Goal: Information Seeking & Learning: Learn about a topic

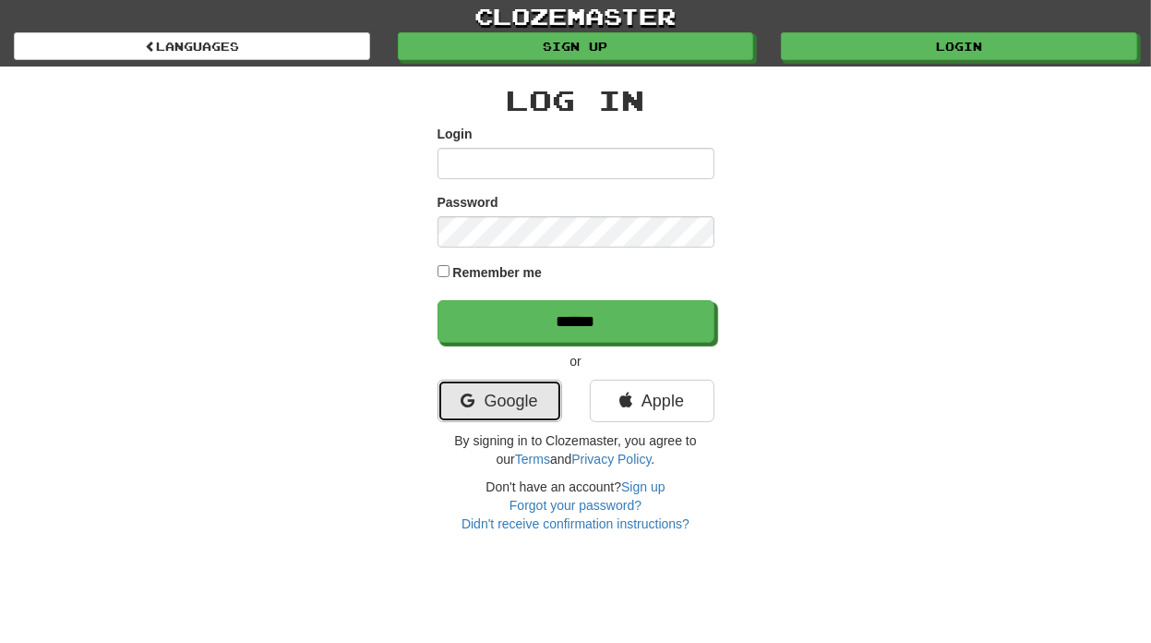
click at [480, 383] on link "Google" at bounding box center [500, 400] width 125 height 42
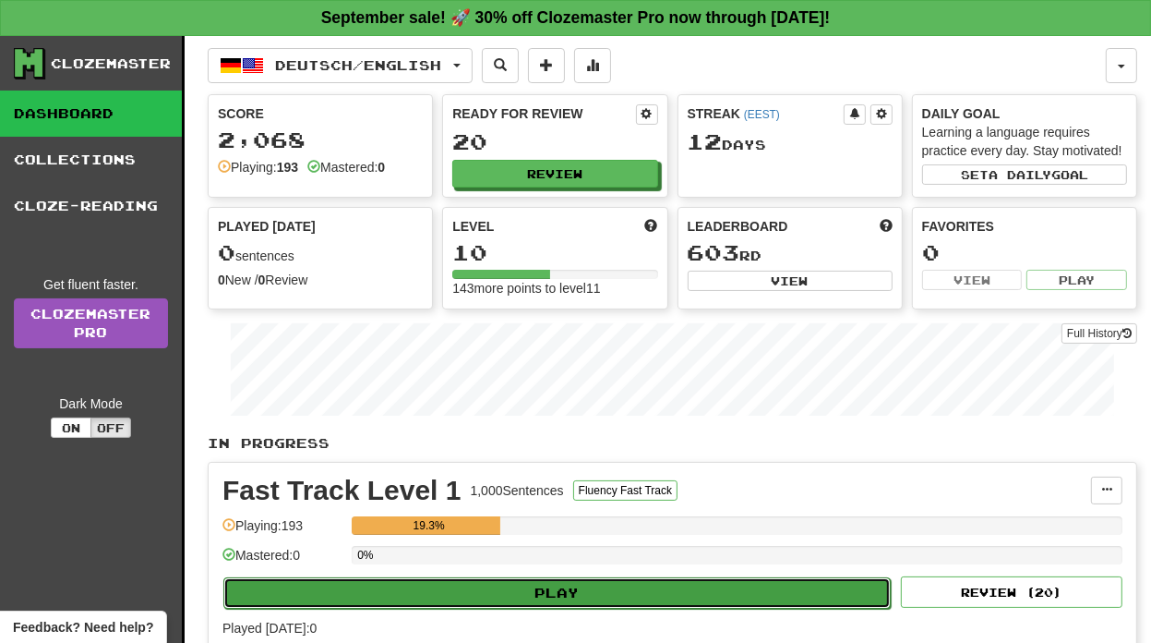
click at [507, 596] on button "Play" at bounding box center [556, 592] width 667 height 31
select select "**"
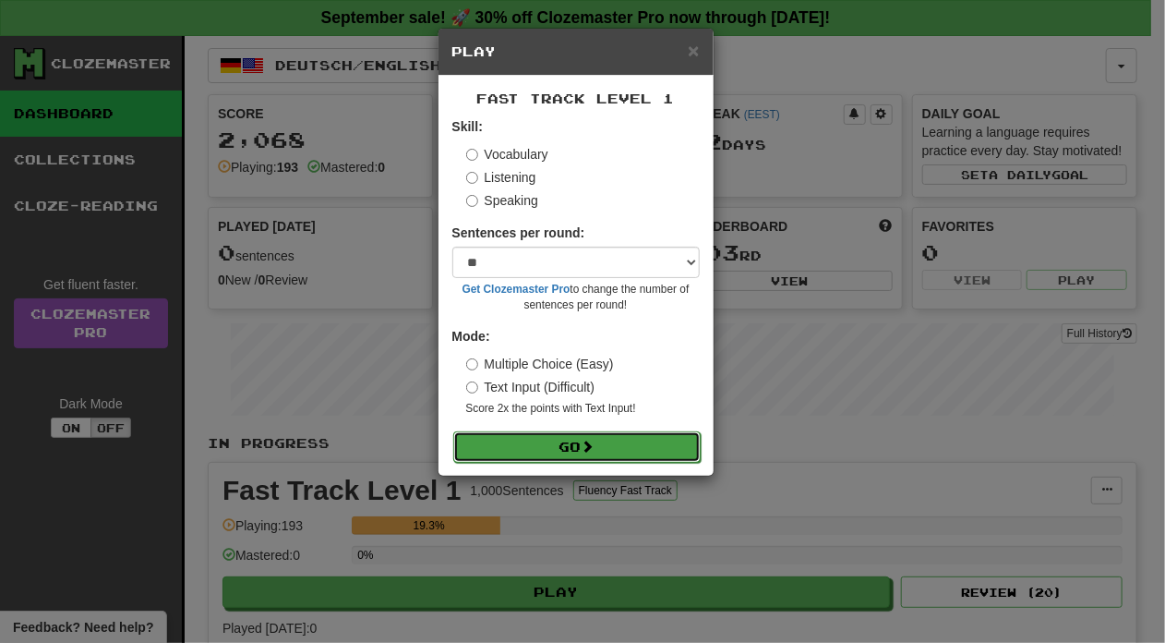
click at [587, 442] on span at bounding box center [588, 445] width 13 height 13
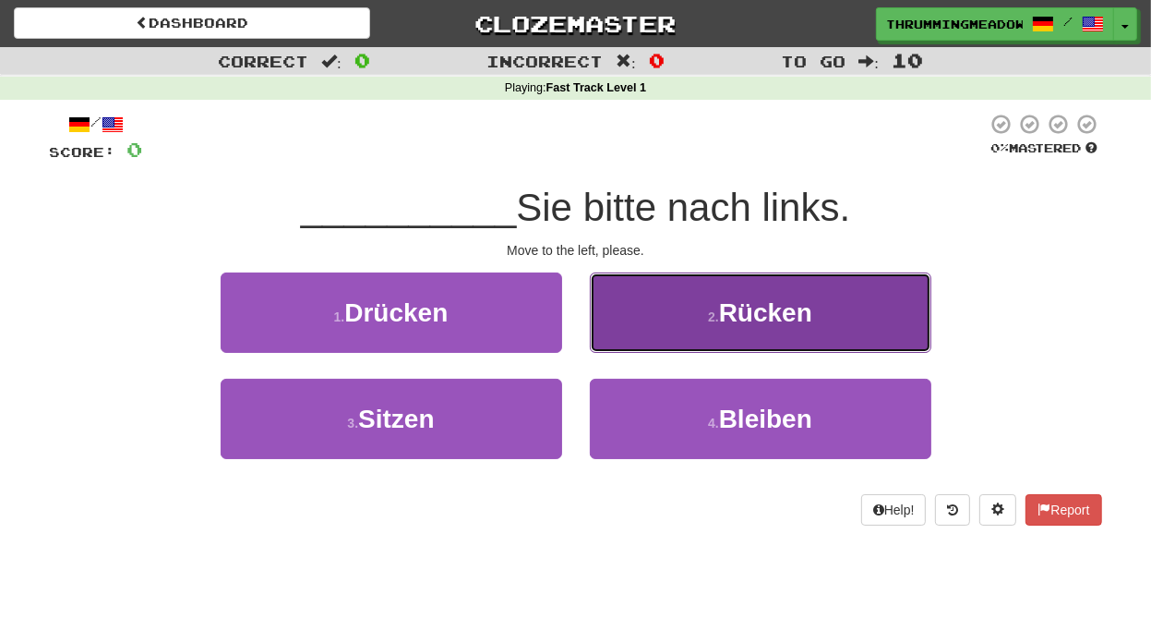
click at [812, 307] on span "Rücken" at bounding box center [765, 312] width 93 height 29
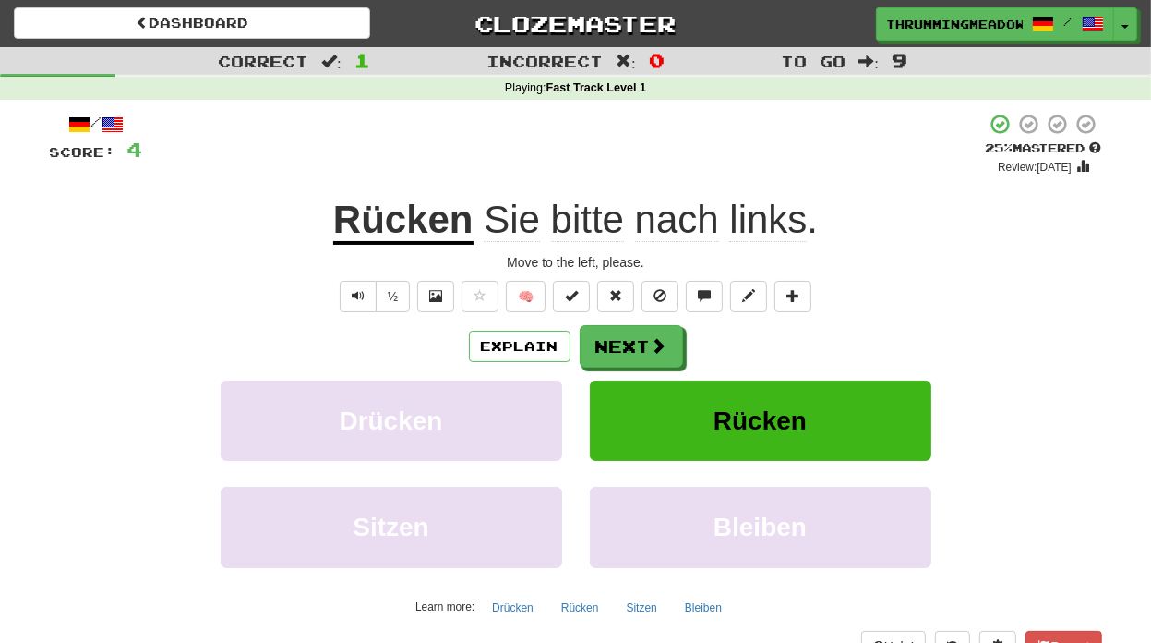
click at [1027, 304] on div "½ 🧠" at bounding box center [576, 296] width 1052 height 31
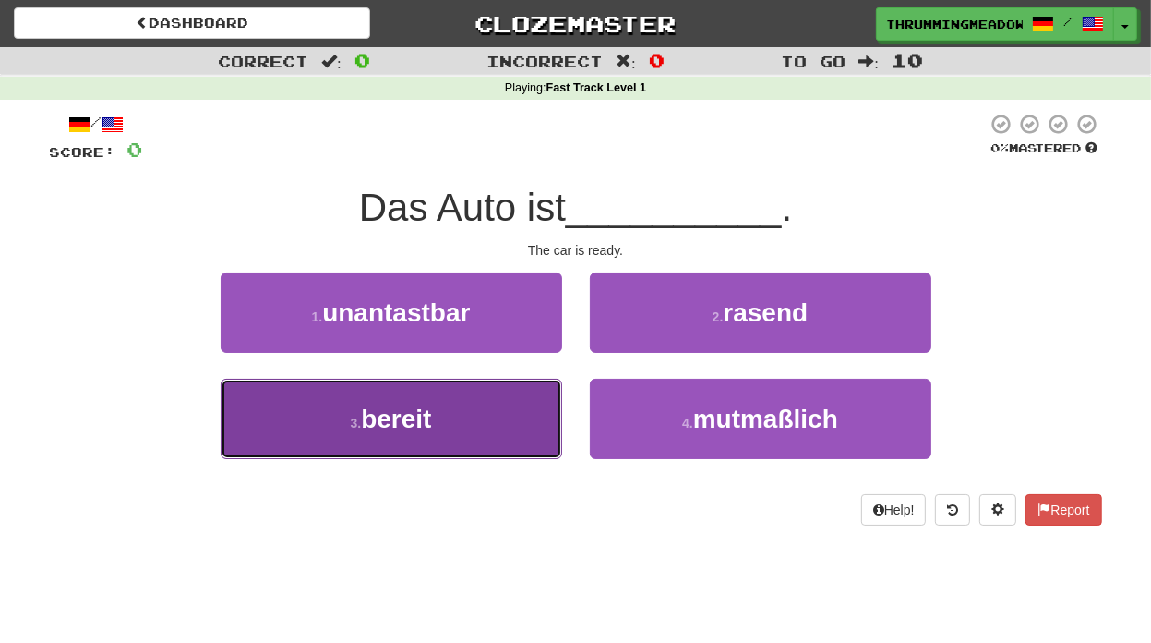
click at [399, 422] on span "bereit" at bounding box center [396, 418] width 70 height 29
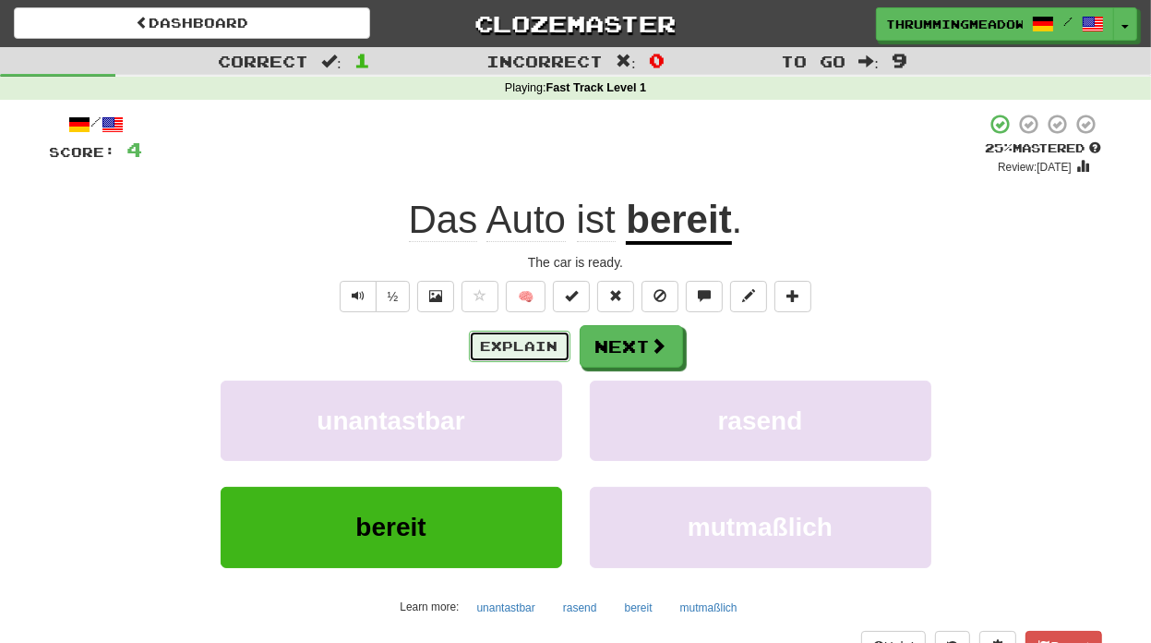
click at [486, 354] on button "Explain" at bounding box center [520, 345] width 102 height 31
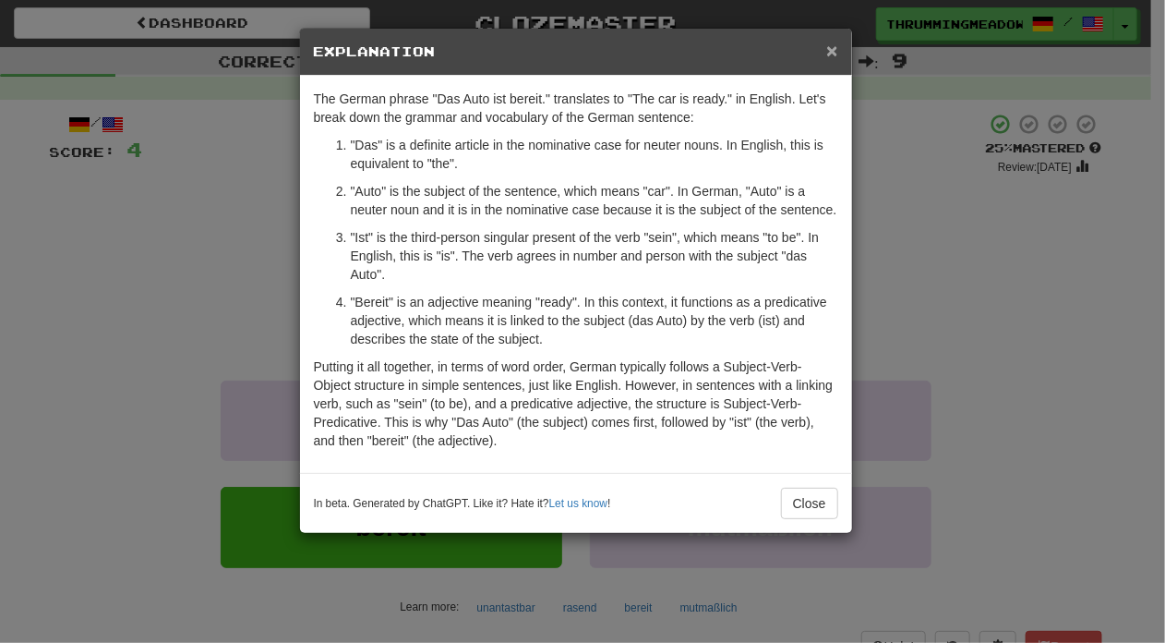
click at [827, 43] on span "×" at bounding box center [831, 50] width 11 height 21
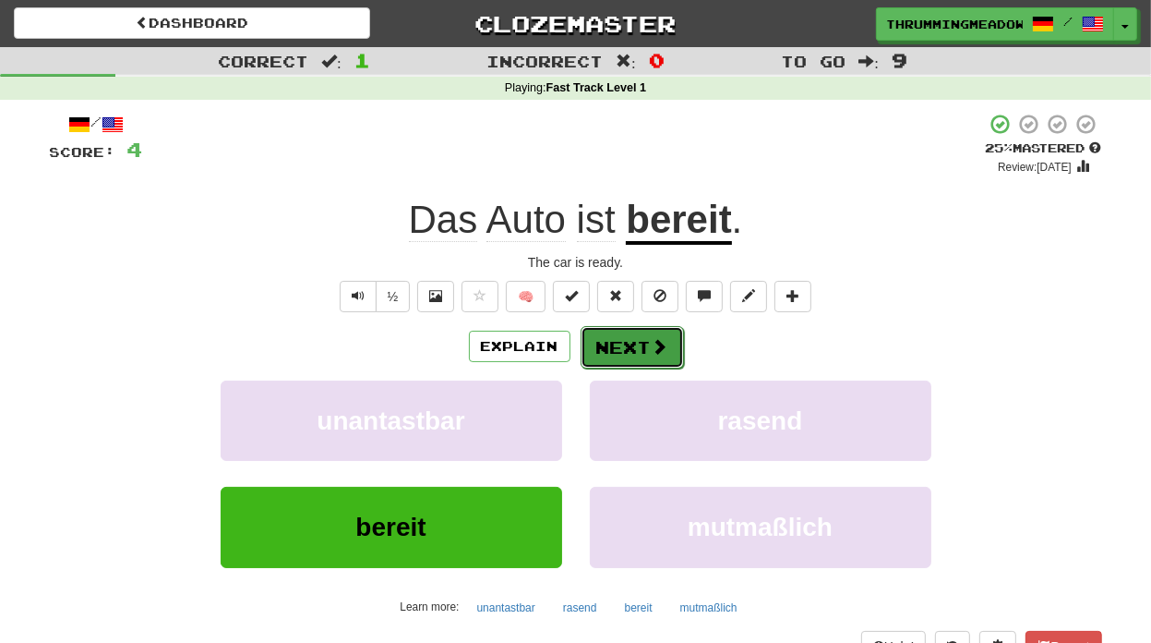
click at [666, 342] on span at bounding box center [660, 346] width 17 height 17
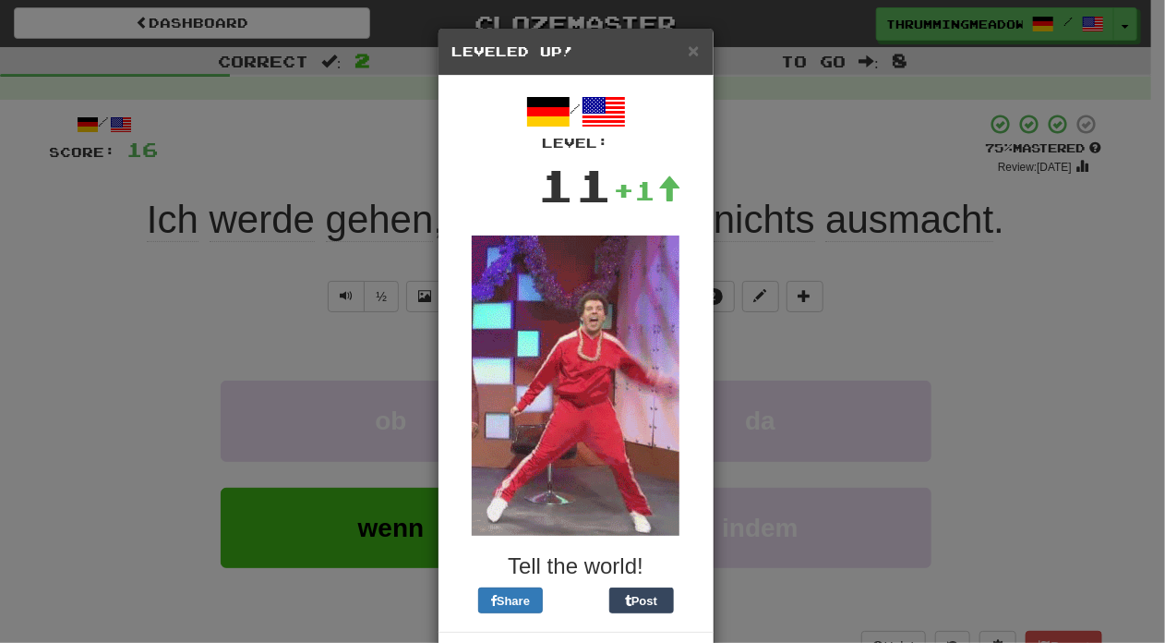
click at [1003, 291] on div "× Leveled Up! / Level: 11 +1 Tell the world! Share Post Close" at bounding box center [582, 321] width 1165 height 643
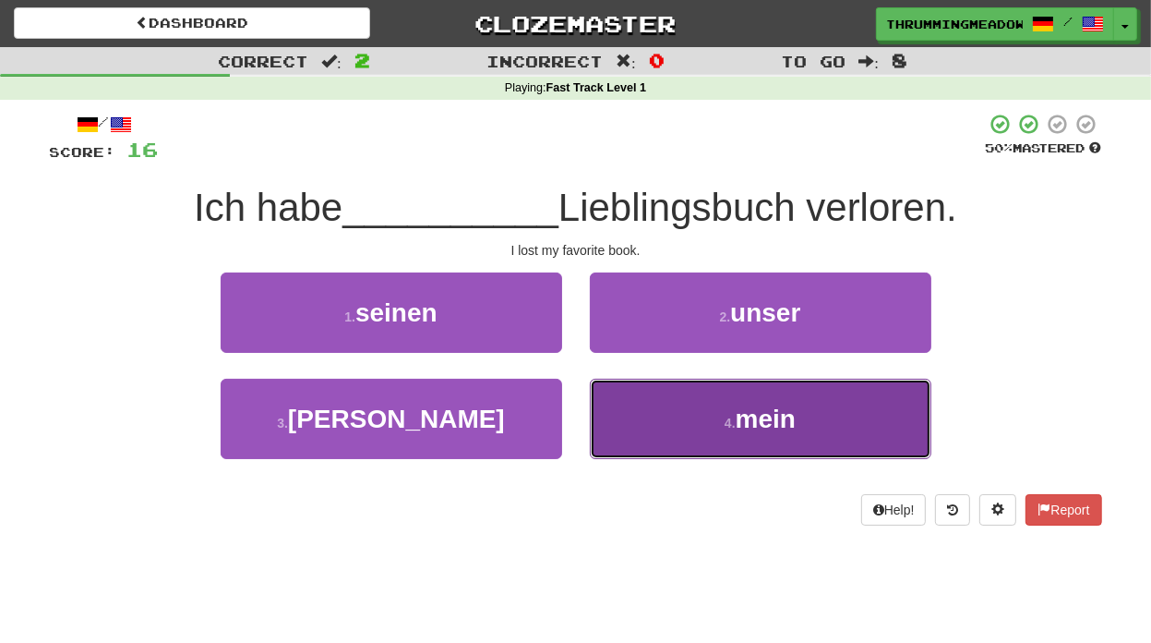
click at [853, 420] on button "4 . mein" at bounding box center [761, 418] width 342 height 80
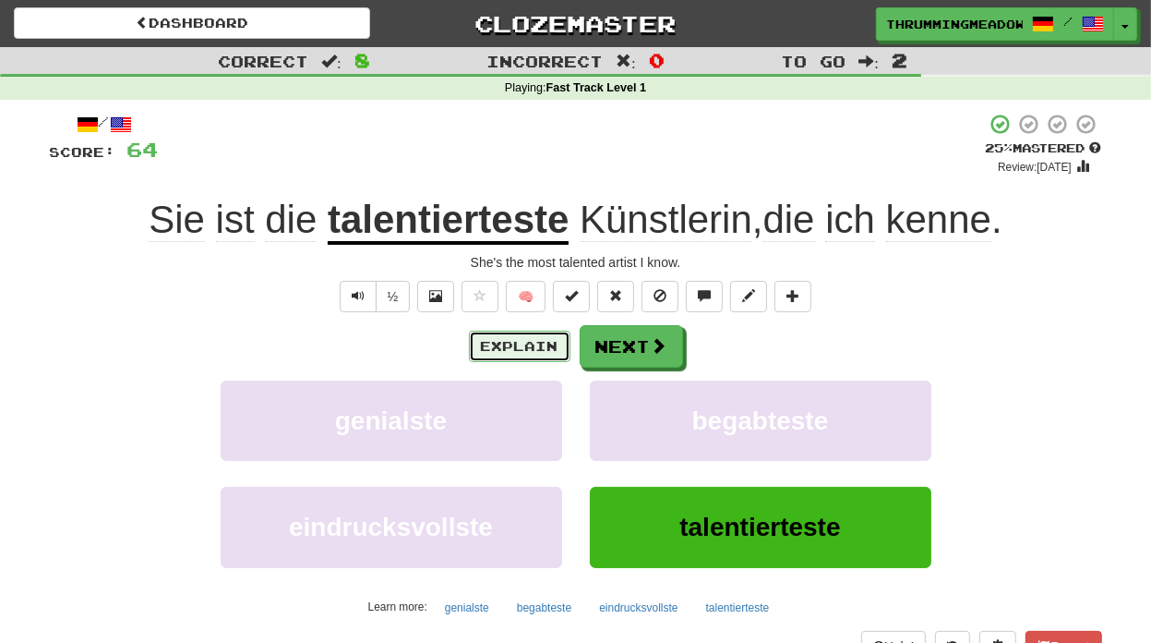
click at [525, 338] on button "Explain" at bounding box center [520, 345] width 102 height 31
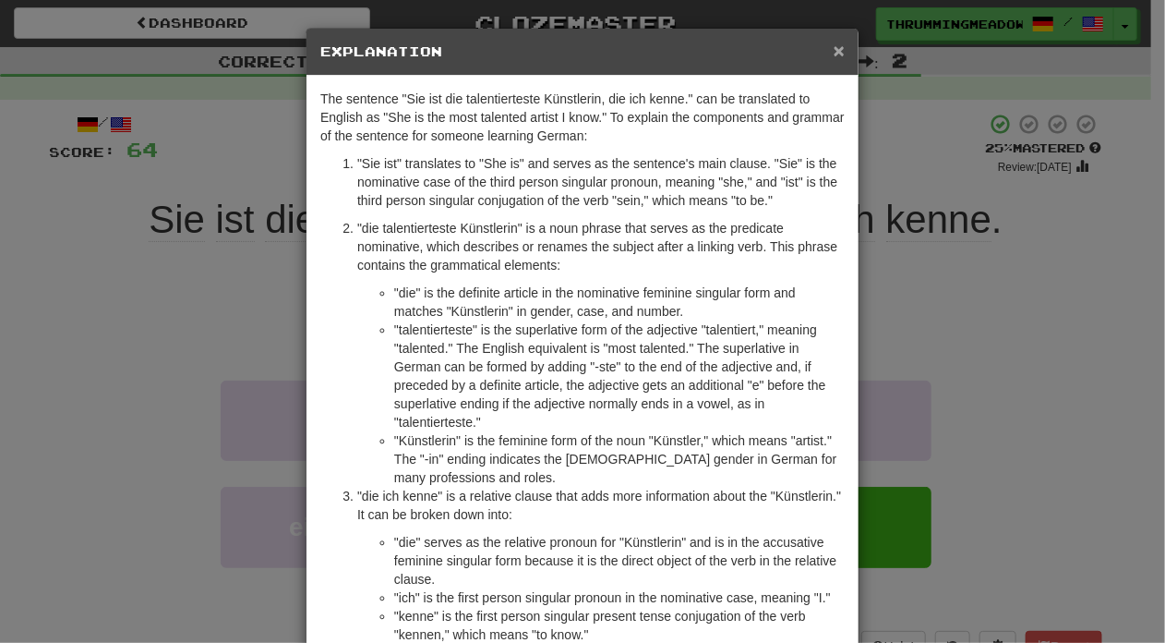
click at [834, 45] on span "×" at bounding box center [839, 50] width 11 height 21
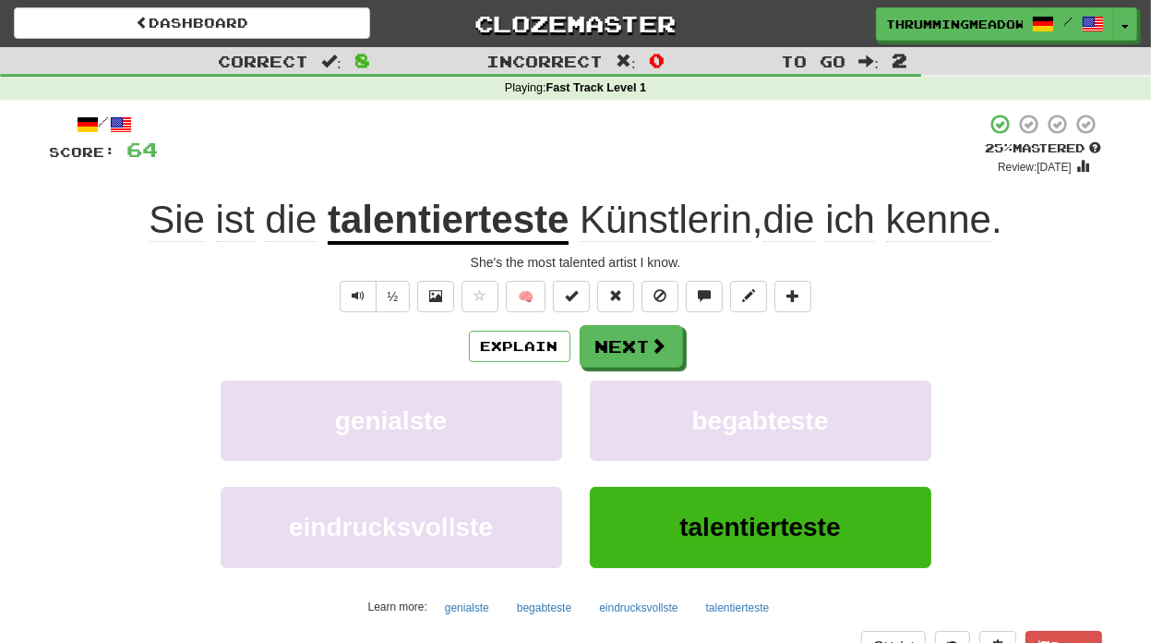
click at [945, 299] on div "½ 🧠" at bounding box center [576, 296] width 1052 height 31
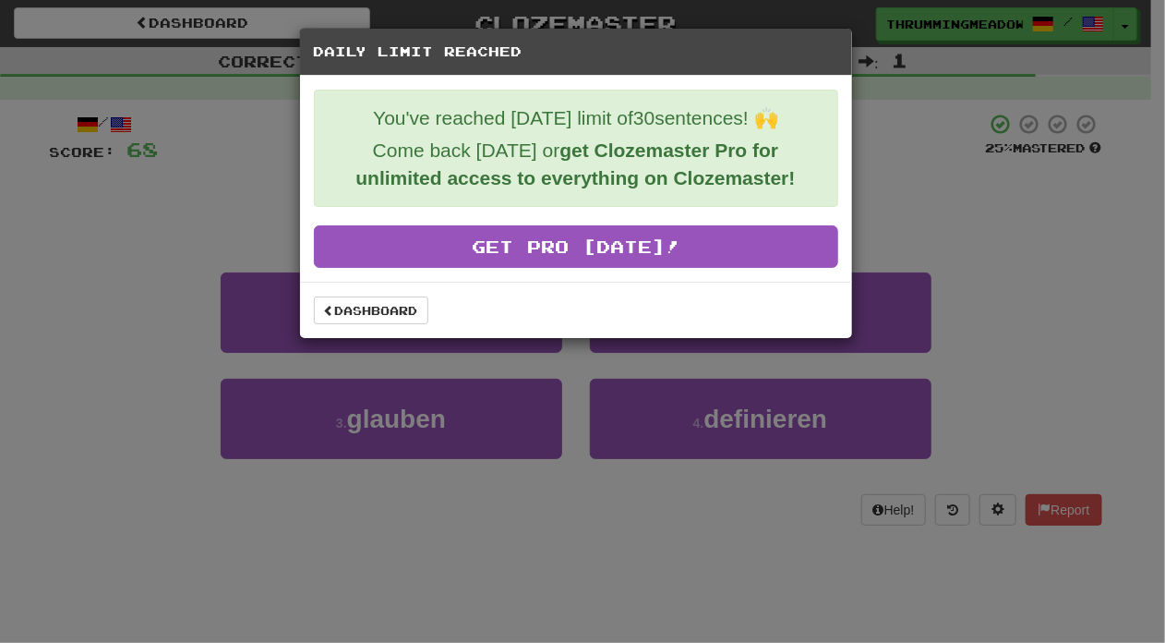
click at [945, 299] on div "Daily Limit Reached You've reached today's limit of 30 sentences! 🙌 Come back t…" at bounding box center [582, 321] width 1165 height 643
click at [371, 303] on link "Dashboard" at bounding box center [371, 310] width 114 height 28
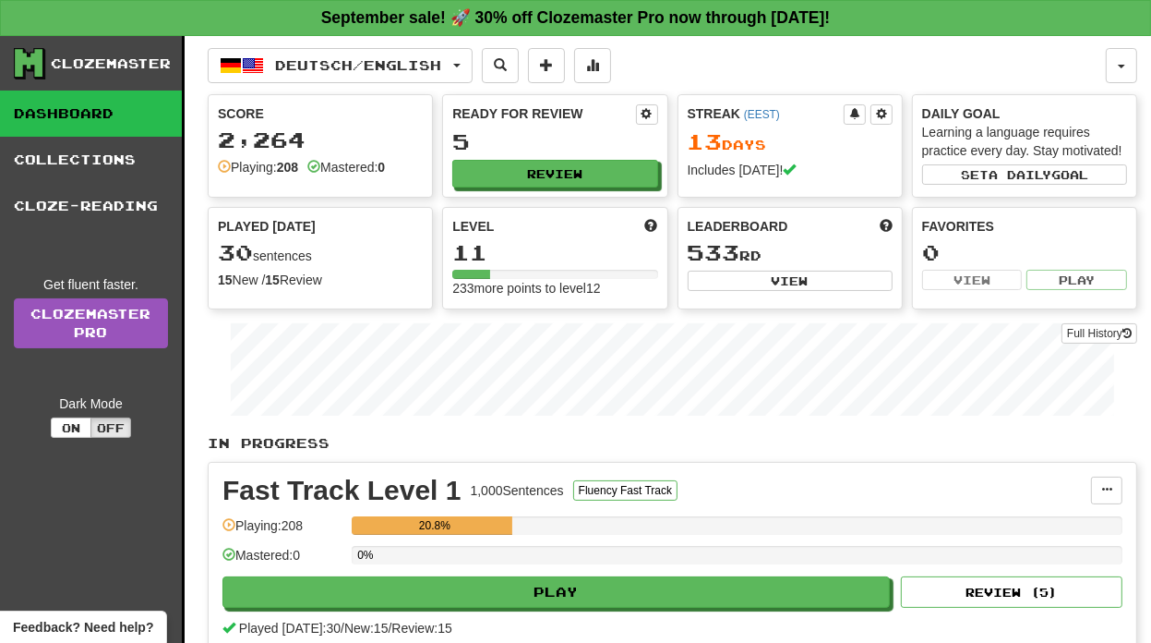
click at [371, 303] on div "Played Today 30 sentences 15 New / 15 Review Full History" at bounding box center [320, 258] width 225 height 103
click at [78, 113] on link "Dashboard" at bounding box center [91, 113] width 182 height 46
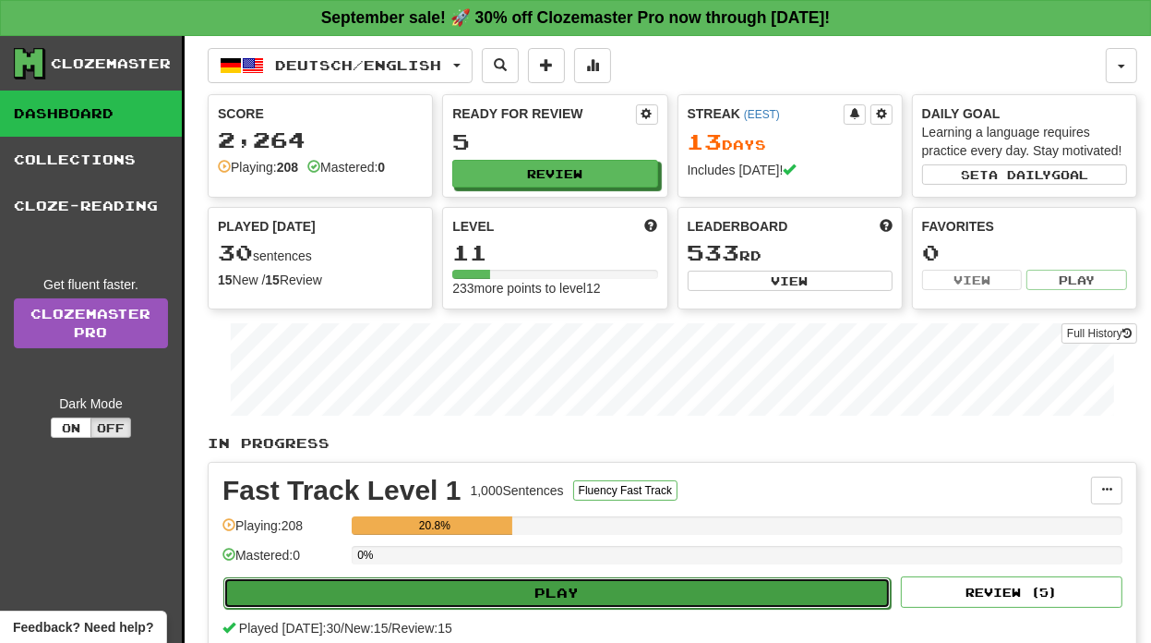
click at [576, 585] on button "Play" at bounding box center [556, 592] width 667 height 31
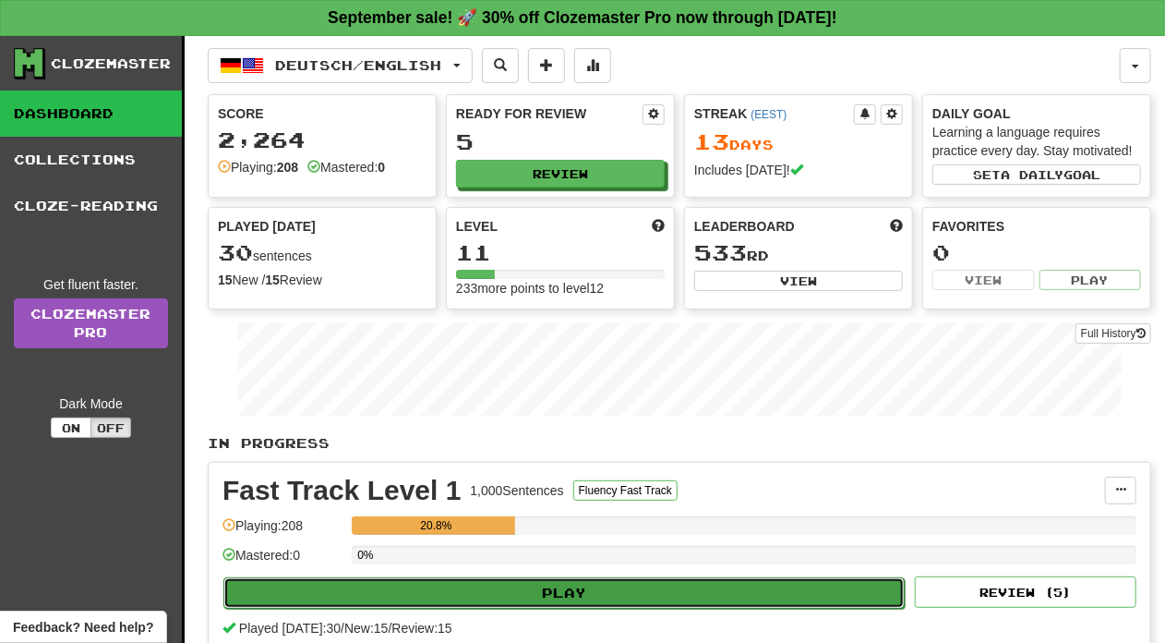
select select "**"
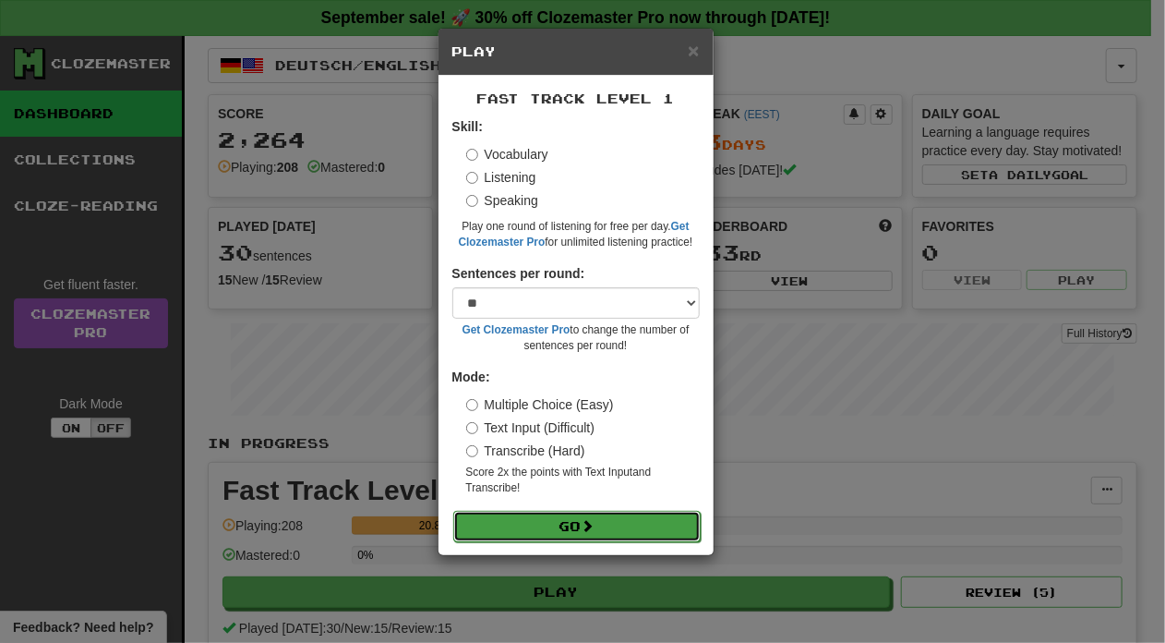
click at [576, 522] on button "Go" at bounding box center [576, 526] width 247 height 31
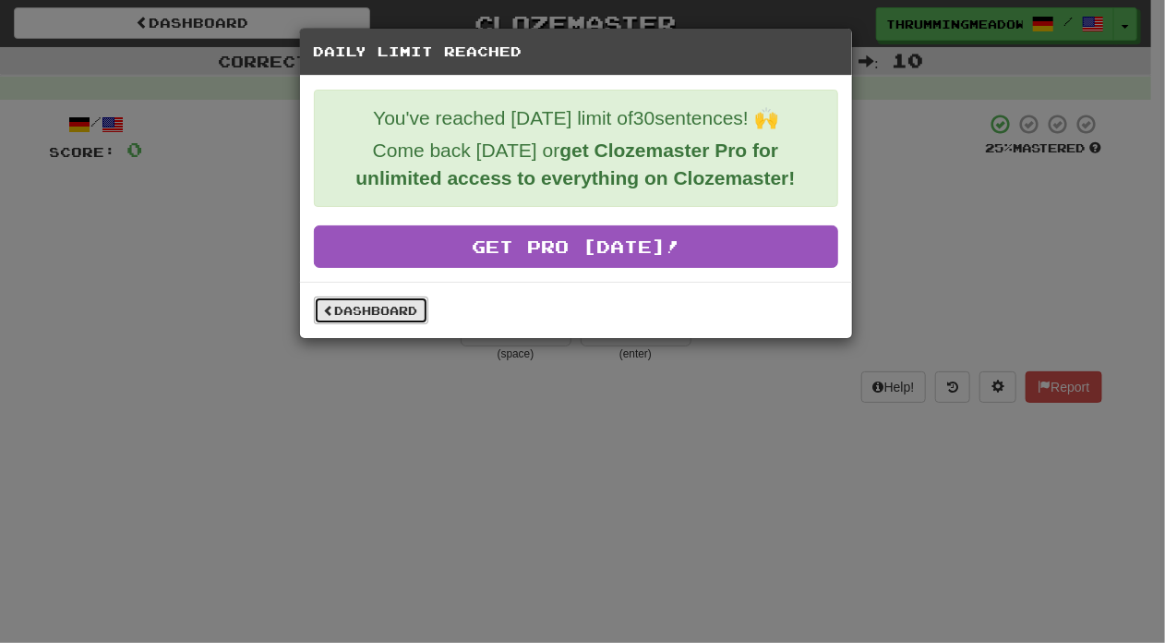
click at [356, 311] on link "Dashboard" at bounding box center [371, 310] width 114 height 28
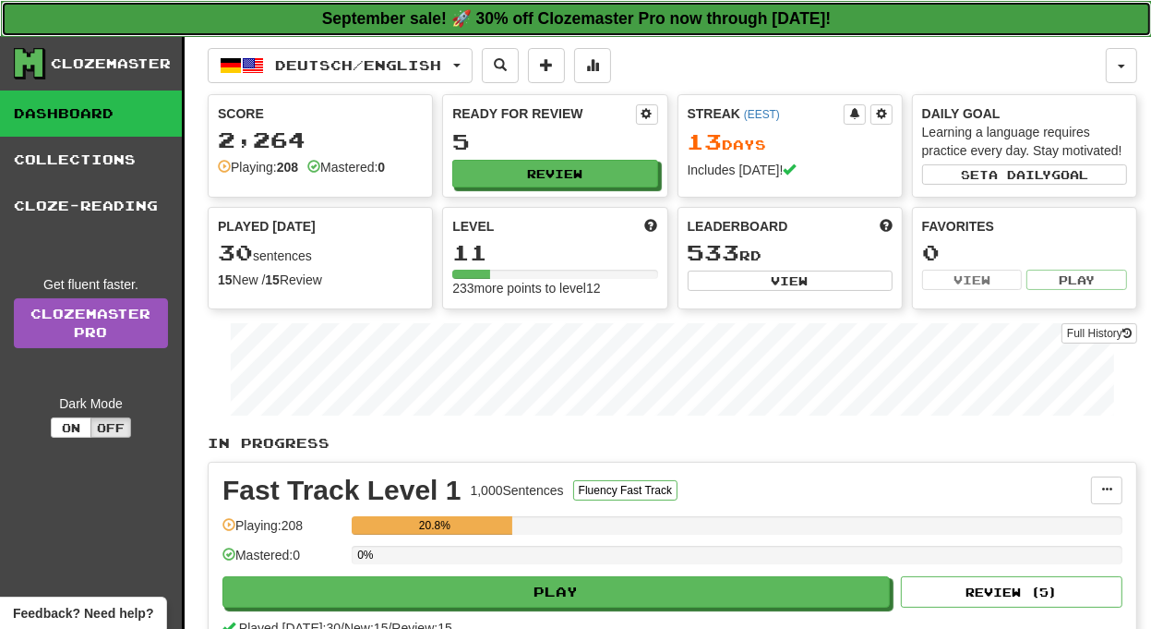
click at [691, 23] on strong "September sale! 🚀 30% off Clozemaster Pro now through Sunday September 21!" at bounding box center [577, 18] width 510 height 18
